Goal: Information Seeking & Learning: Learn about a topic

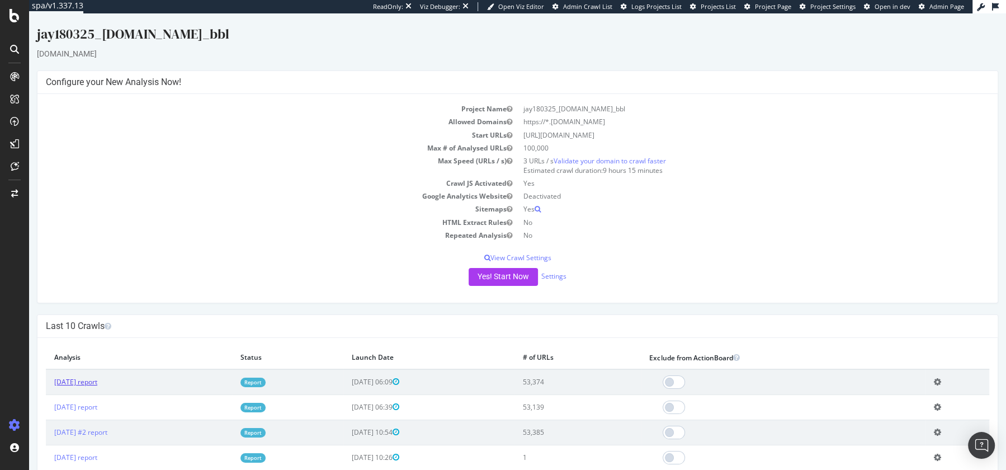
click at [87, 380] on link "[DATE] report" at bounding box center [75, 382] width 43 height 10
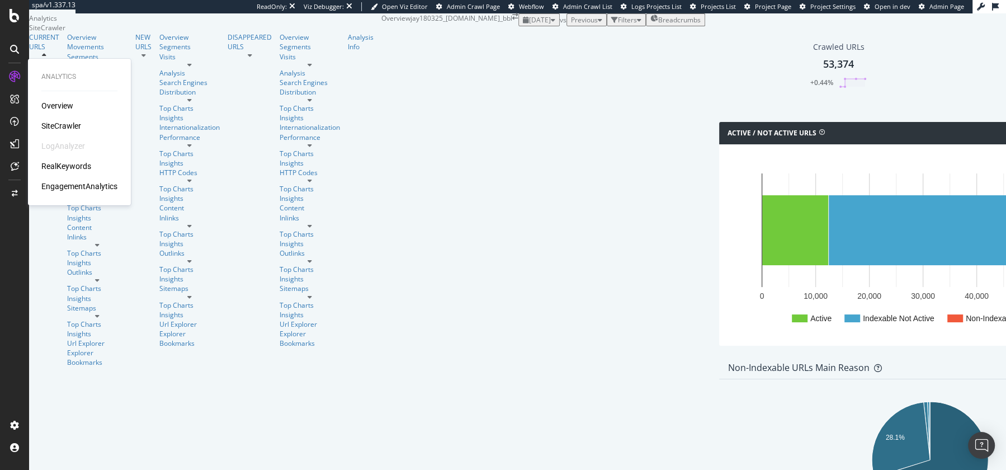
click at [72, 164] on div "RealKeywords" at bounding box center [66, 166] width 50 height 11
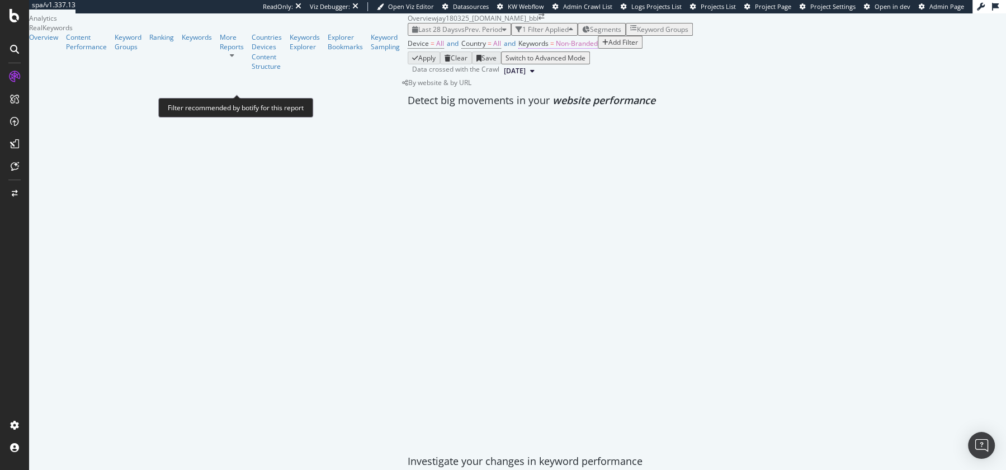
click at [556, 48] on span "Non-Branded" at bounding box center [577, 44] width 42 height 10
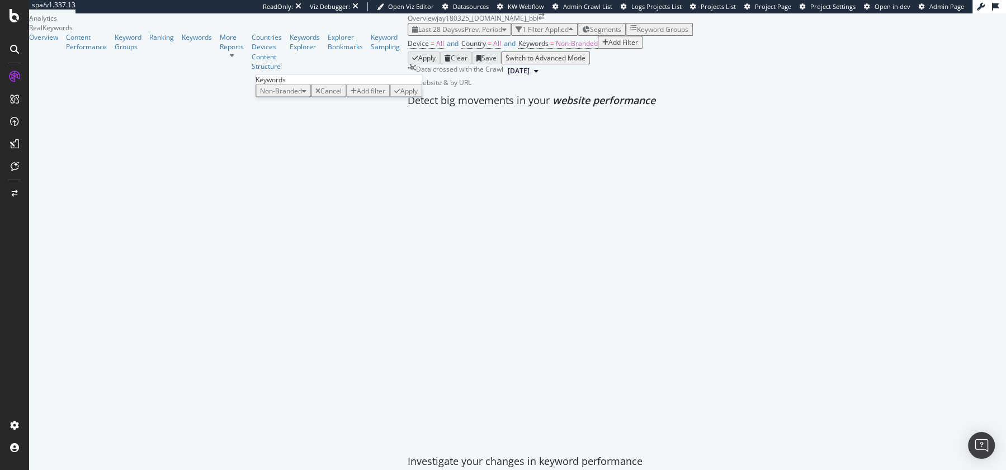
click at [300, 96] on span "Non-Branded" at bounding box center [281, 91] width 42 height 10
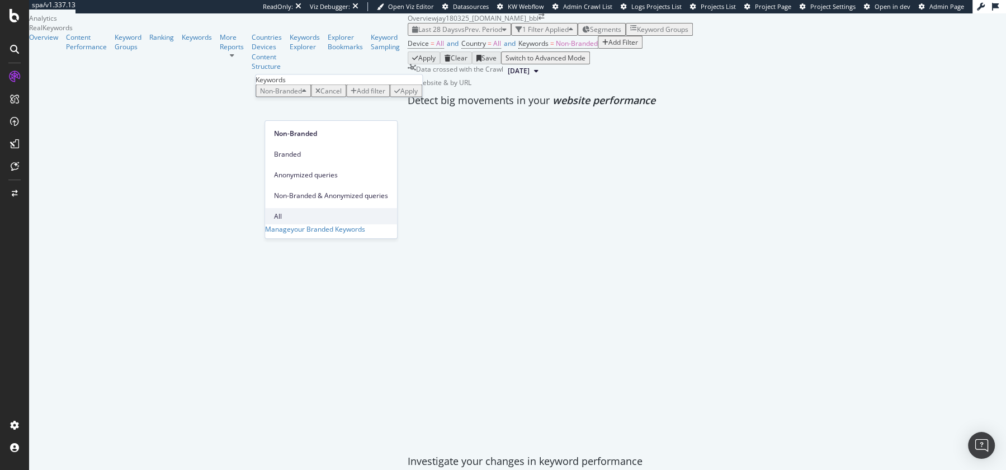
click at [301, 211] on span "All" at bounding box center [331, 216] width 114 height 10
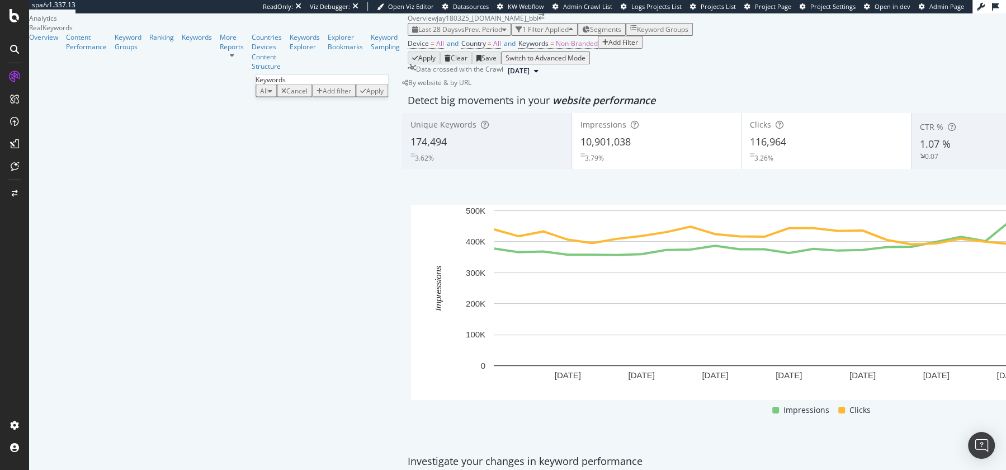
click at [380, 96] on div "Apply" at bounding box center [374, 91] width 17 height 10
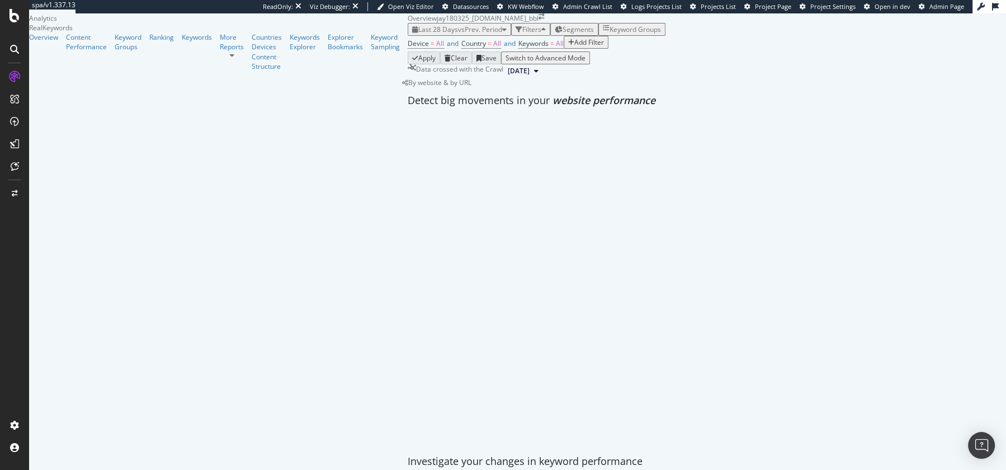
click at [458, 34] on span "vs Prev. Period" at bounding box center [480, 30] width 44 height 10
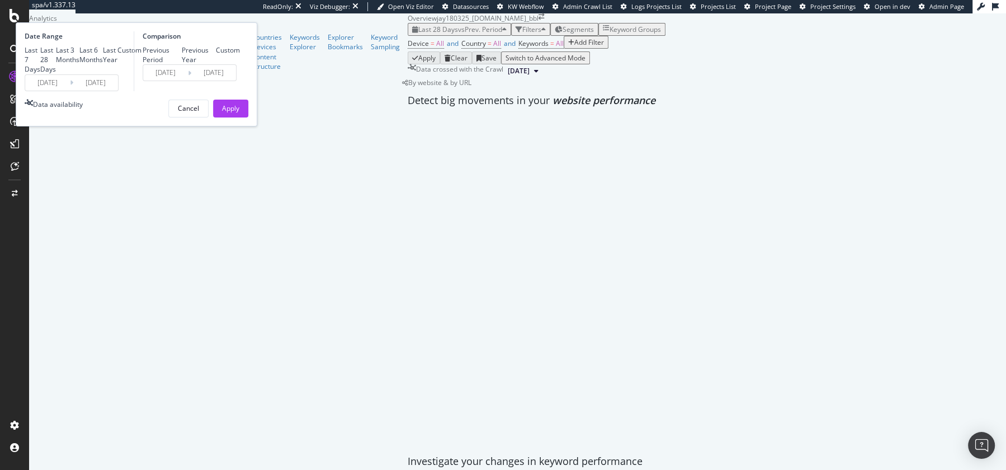
click at [117, 64] on div "Last Year" at bounding box center [110, 54] width 15 height 19
type input "[DATE]"
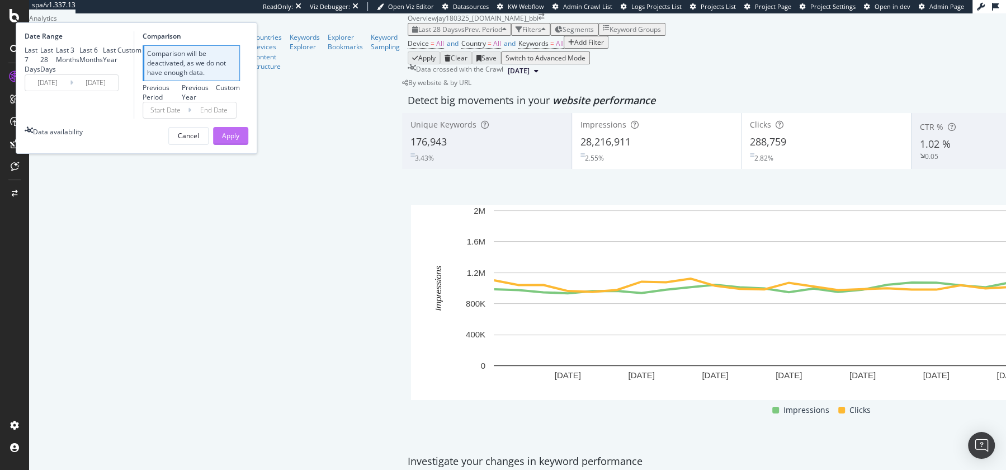
click at [239, 140] on div "Apply" at bounding box center [230, 136] width 17 height 10
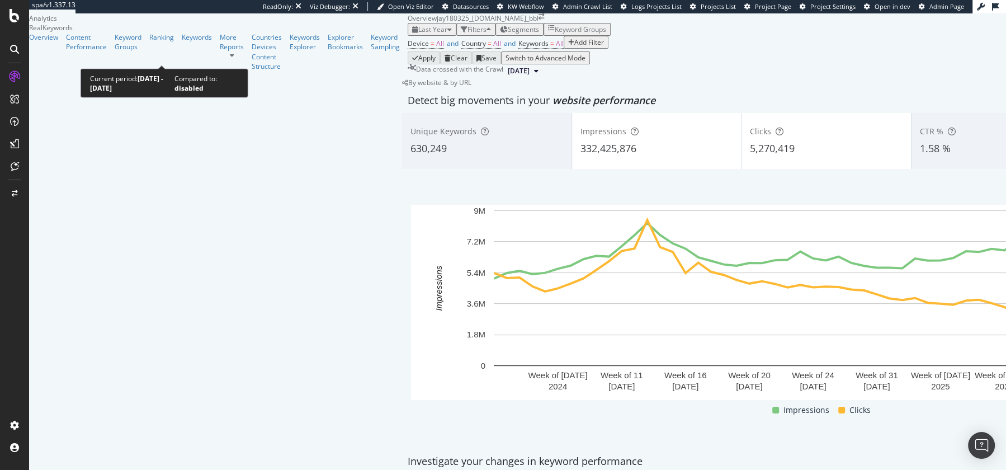
click at [418, 34] on span "Last Year" at bounding box center [432, 30] width 29 height 10
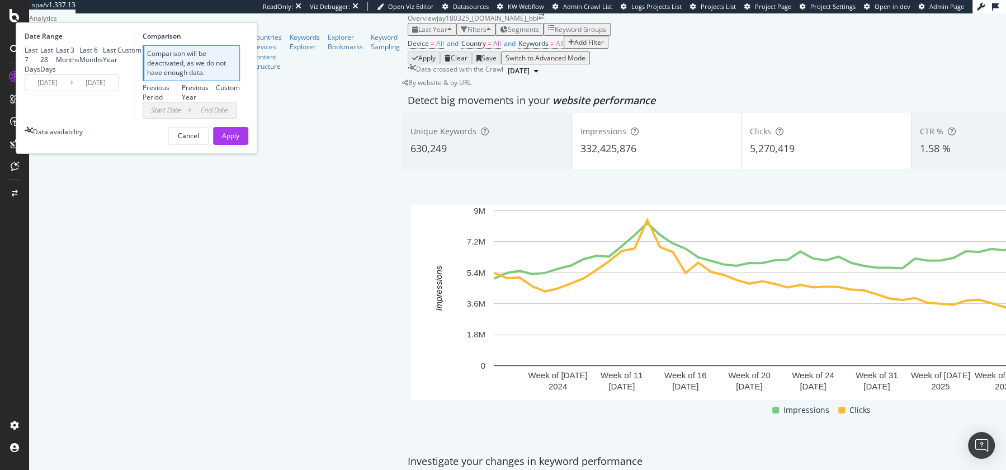
click at [103, 64] on div "Last 6 Months" at bounding box center [90, 54] width 23 height 19
type input "[DATE]"
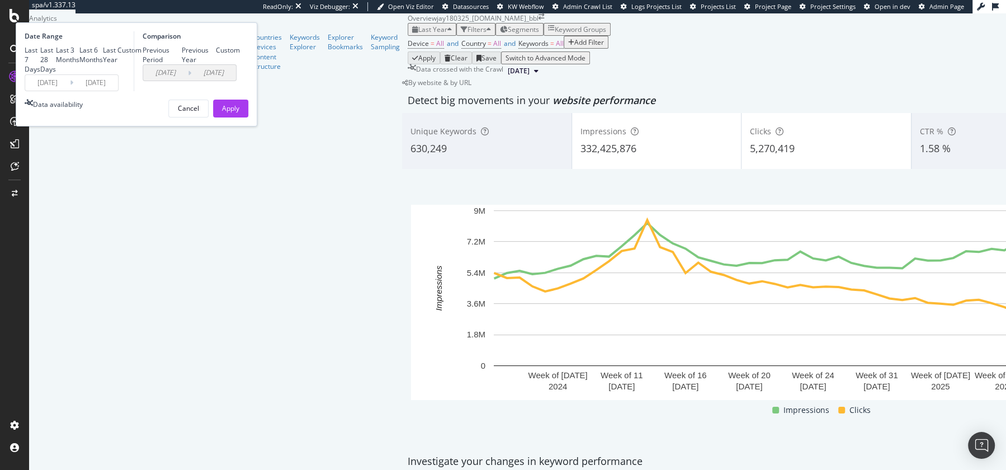
click at [117, 64] on div "Last Year" at bounding box center [110, 54] width 15 height 19
type input "[DATE]"
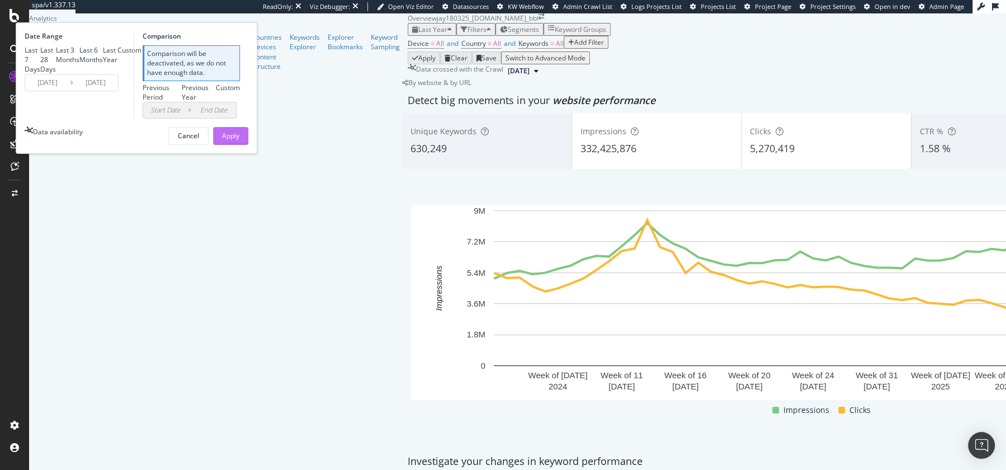
click at [239, 140] on div "Apply" at bounding box center [230, 136] width 17 height 10
